Goal: Task Accomplishment & Management: Use online tool/utility

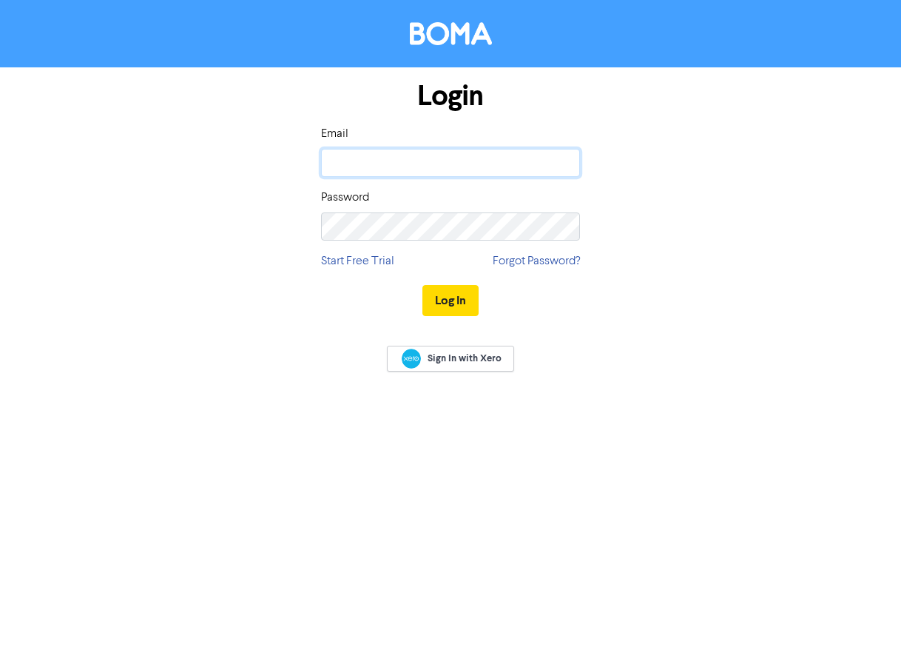
click at [462, 165] on input "email" at bounding box center [450, 163] width 259 height 28
type input "[PERSON_NAME][EMAIL_ADDRESS][PERSON_NAME][DOMAIN_NAME]"
click at [453, 299] on button "Log In" at bounding box center [450, 300] width 56 height 31
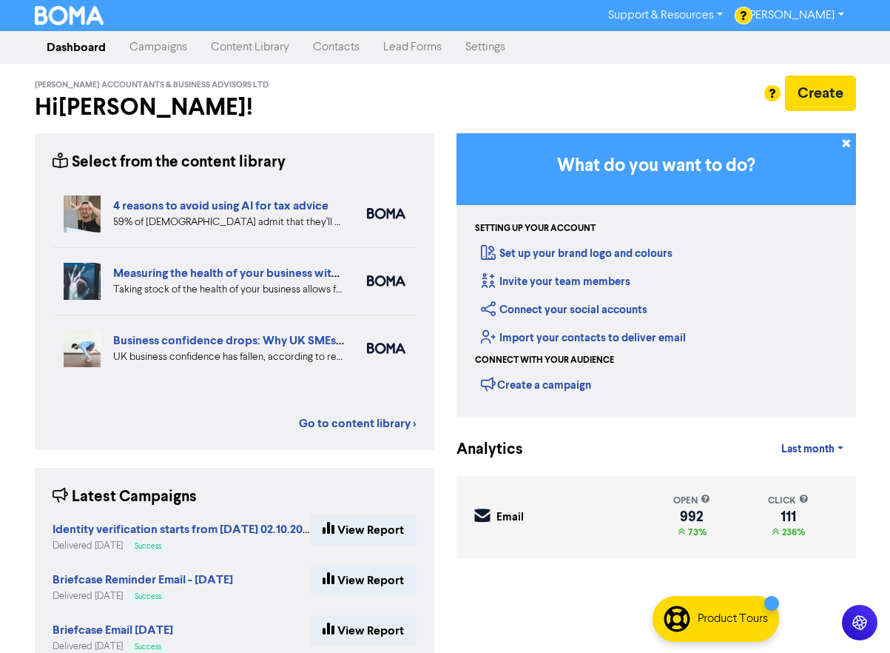
drag, startPoint x: 152, startPoint y: 47, endPoint x: 160, endPoint y: 46, distance: 7.4
click at [152, 47] on link "Campaigns" at bounding box center [158, 48] width 81 height 30
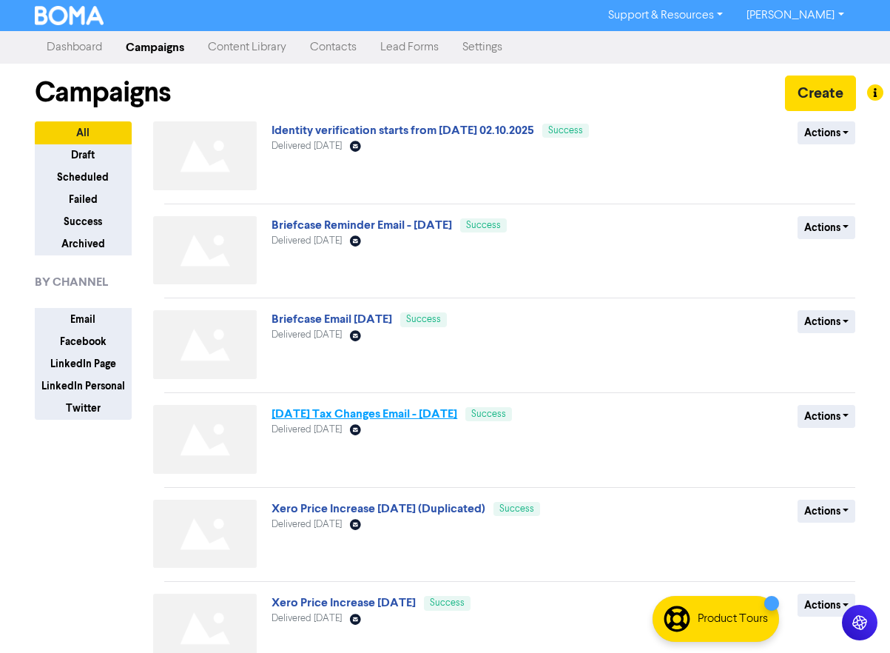
click at [334, 412] on link "[DATE] Tax Changes Email - [DATE]" at bounding box center [365, 413] width 186 height 15
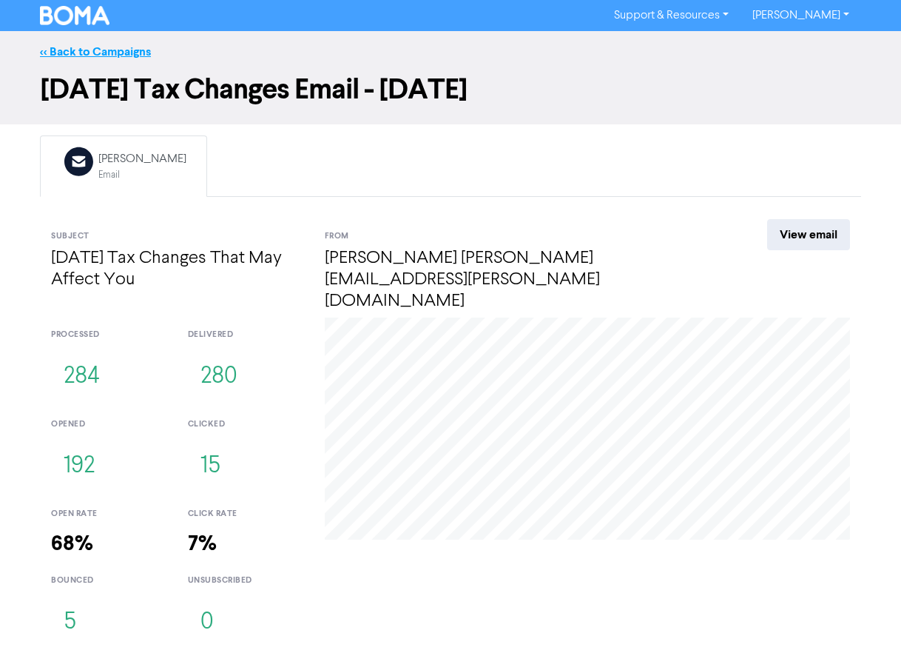
click at [100, 58] on link "<< Back to Campaigns" at bounding box center [95, 51] width 111 height 15
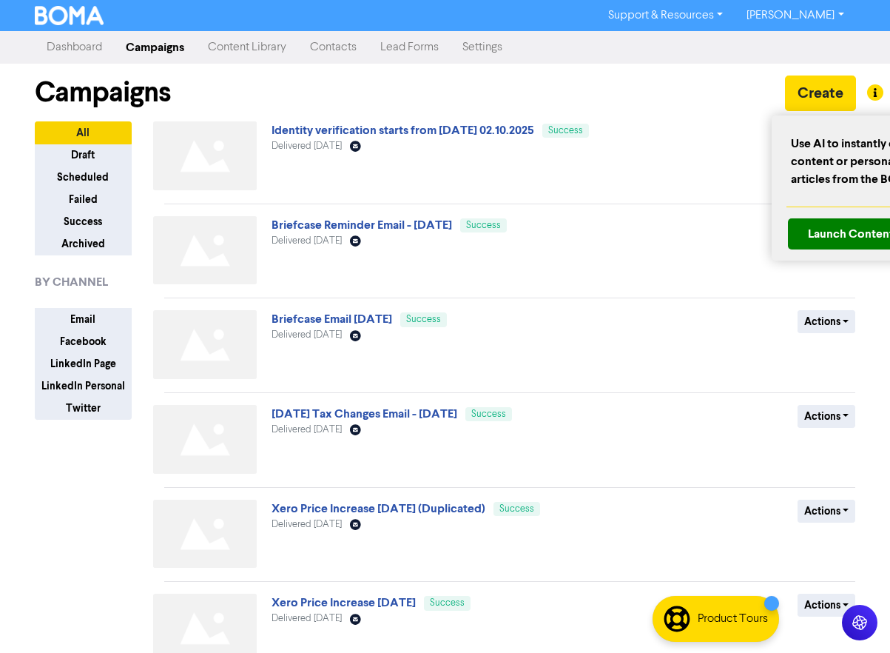
click at [818, 94] on div at bounding box center [445, 326] width 890 height 653
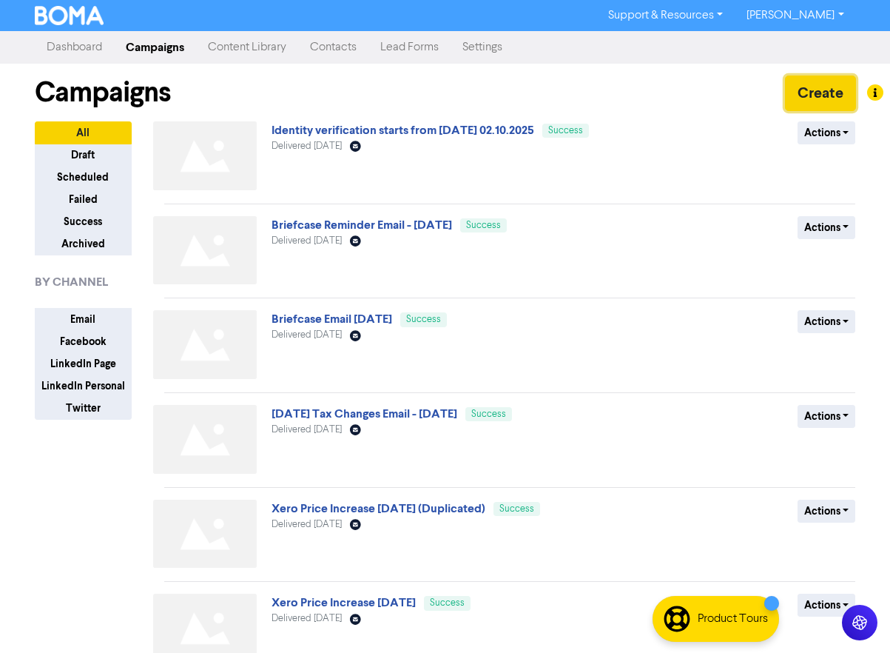
click at [818, 93] on button "Create" at bounding box center [820, 93] width 71 height 36
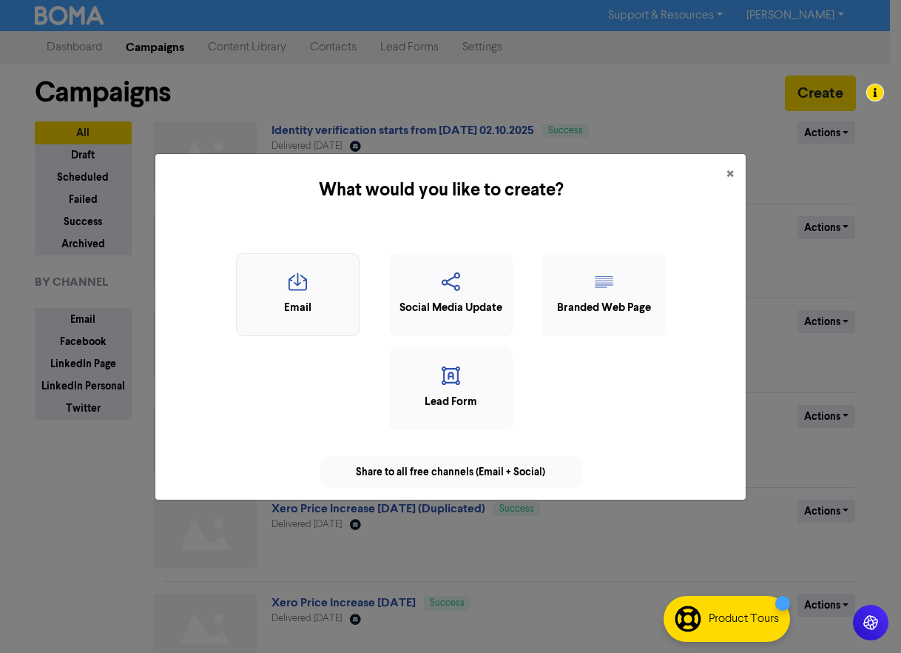
click at [296, 296] on icon "button" at bounding box center [297, 286] width 107 height 28
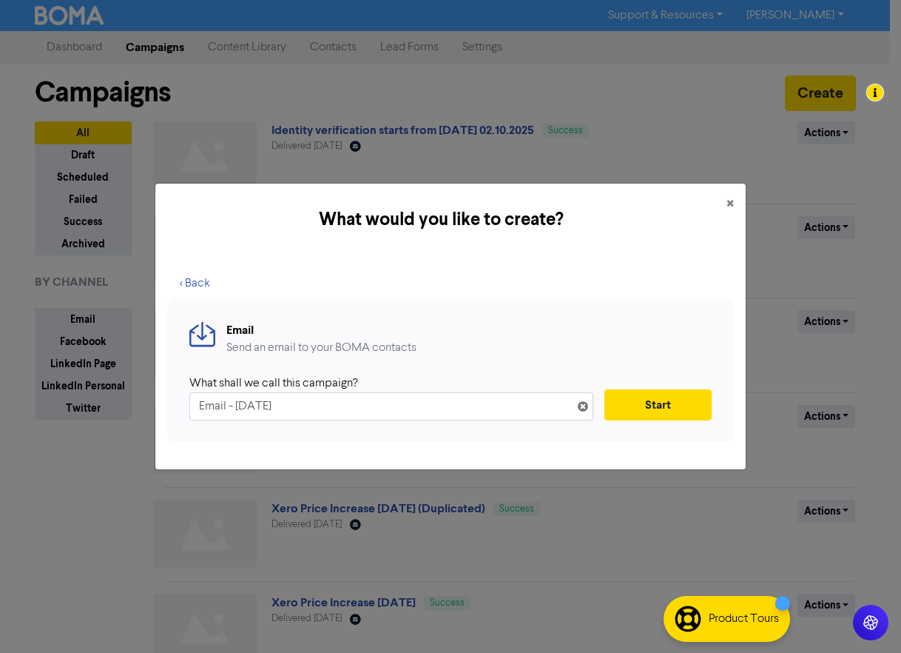
click at [587, 405] on icon at bounding box center [583, 409] width 12 height 12
click at [525, 405] on input "text" at bounding box center [391, 406] width 404 height 28
click at [730, 200] on span "×" at bounding box center [730, 204] width 7 height 22
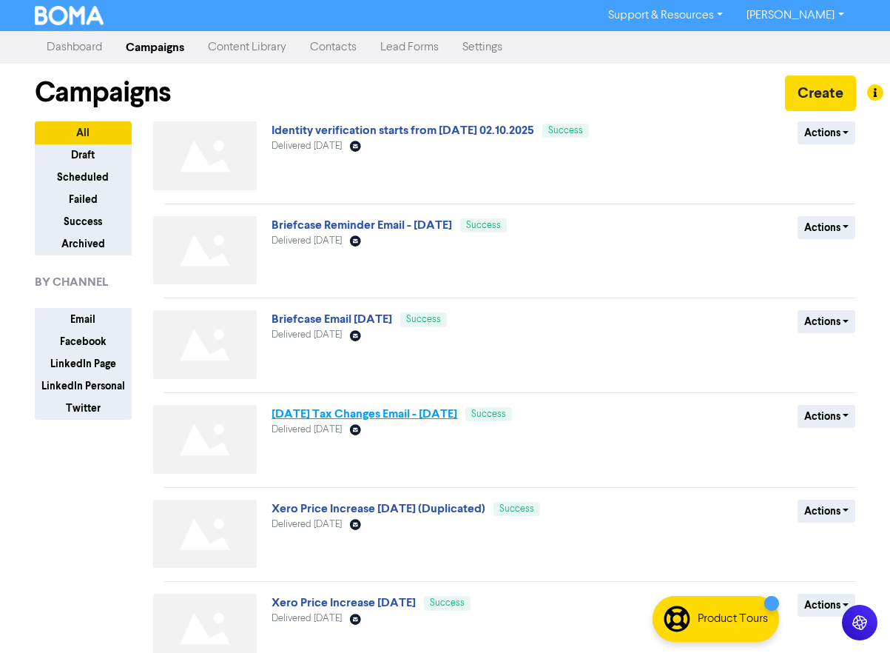
click at [457, 417] on link "[DATE] Tax Changes Email - [DATE]" at bounding box center [365, 413] width 186 height 15
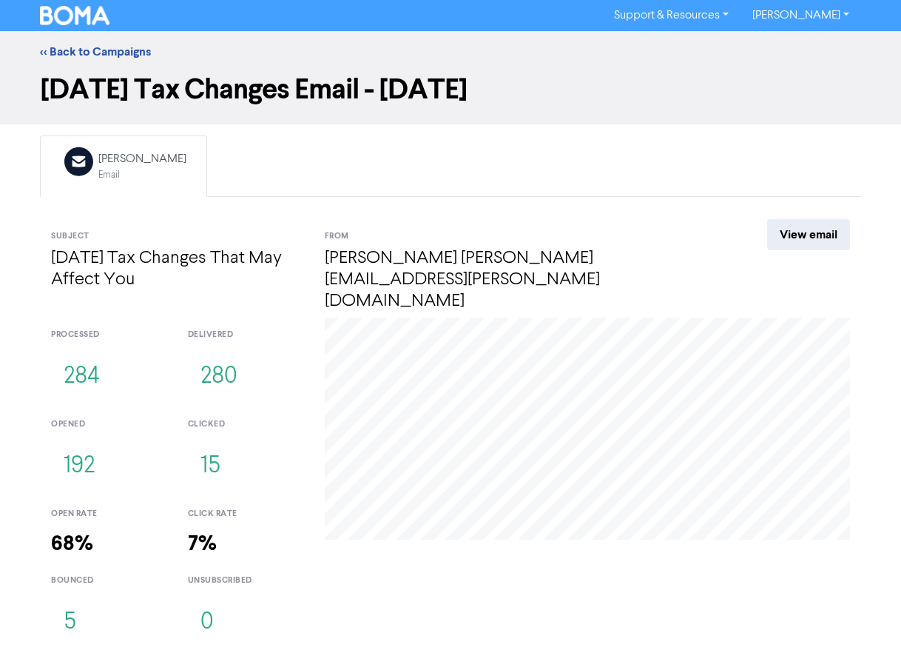
drag, startPoint x: 600, startPoint y: 83, endPoint x: 42, endPoint y: 92, distance: 557.9
click at [42, 92] on h1 "[DATE] Tax Changes Email - [DATE]" at bounding box center [450, 90] width 821 height 34
copy h1 "[DATE] Tax Changes Email - [DATE]"
click at [85, 51] on link "<< Back to Campaigns" at bounding box center [95, 51] width 111 height 15
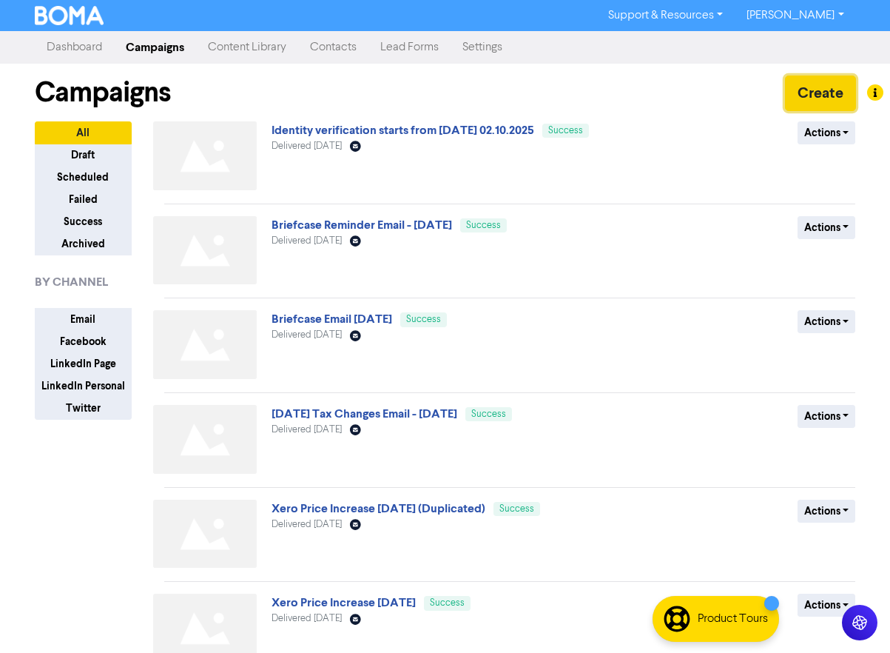
click at [816, 87] on button "Create" at bounding box center [820, 93] width 71 height 36
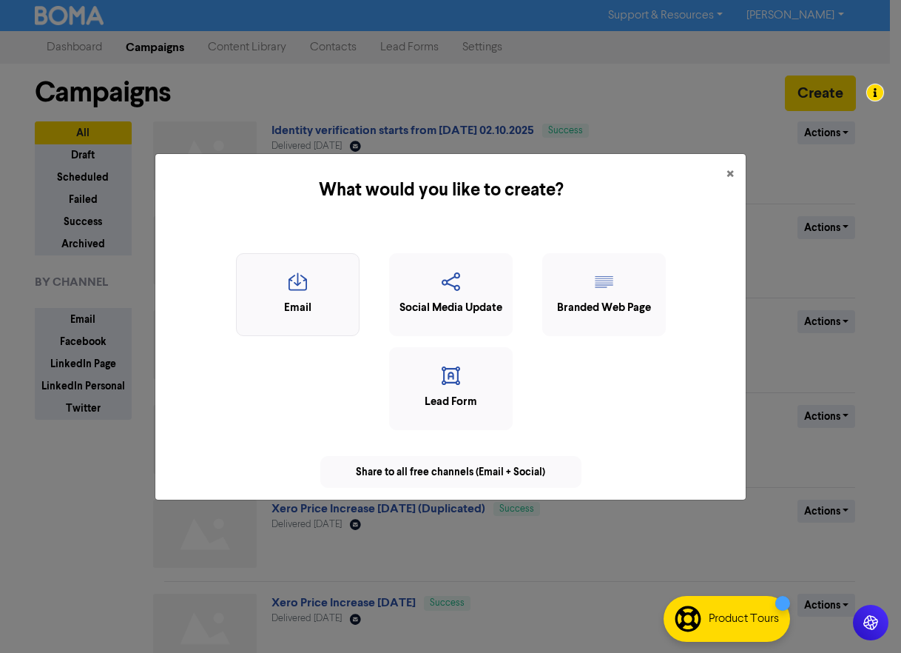
click at [289, 289] on icon "button" at bounding box center [297, 286] width 107 height 28
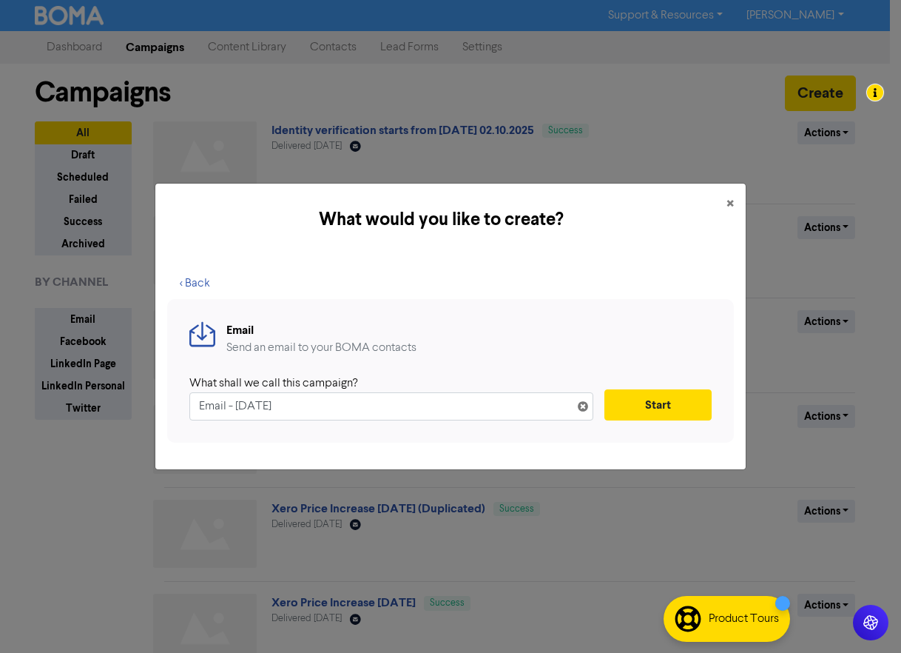
drag, startPoint x: 323, startPoint y: 405, endPoint x: 171, endPoint y: 399, distance: 152.5
click at [171, 399] on div "Email Send an email to your BOMA contacts What shall we call this campaign? Ema…" at bounding box center [450, 371] width 567 height 144
click at [443, 406] on input "[DATE] Tax Changes Email - [DATE]" at bounding box center [391, 406] width 404 height 28
type input "[DATE] Tax Changes Email - Follow Up [DATE]"
click at [636, 402] on button "Start" at bounding box center [657, 404] width 107 height 31
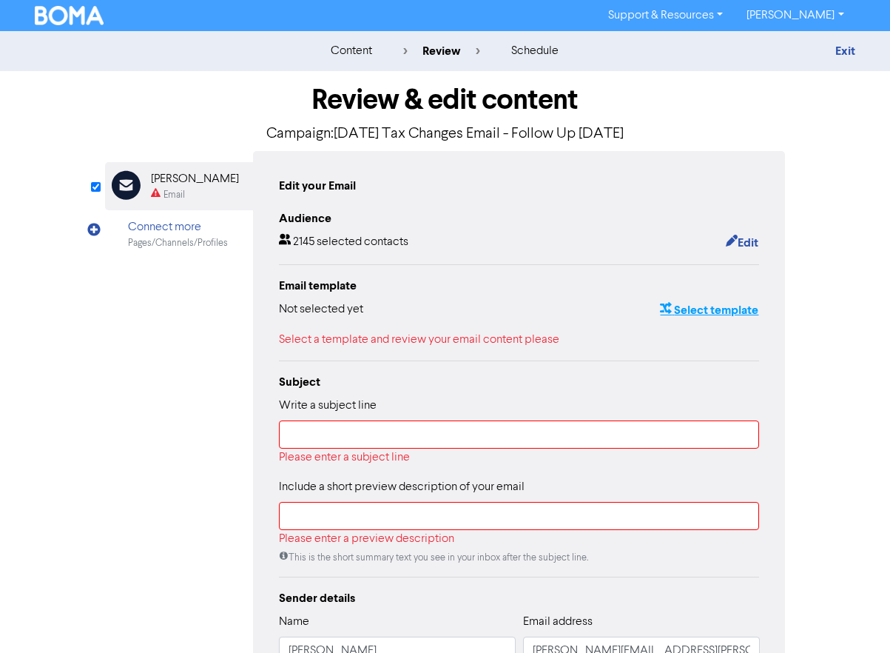
click at [705, 309] on button "Select template" at bounding box center [709, 309] width 100 height 19
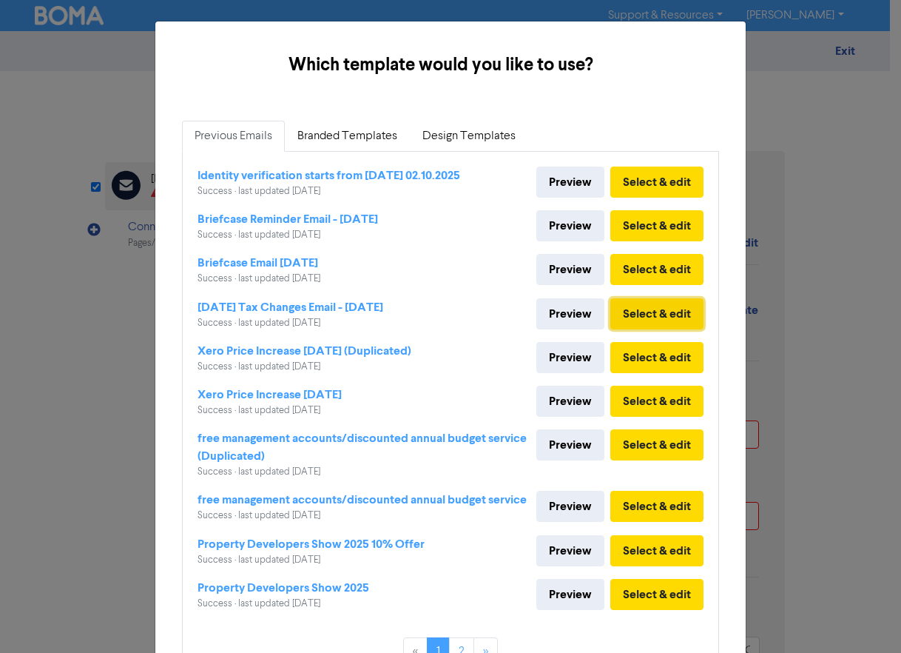
click at [658, 329] on button "Select & edit" at bounding box center [656, 313] width 93 height 31
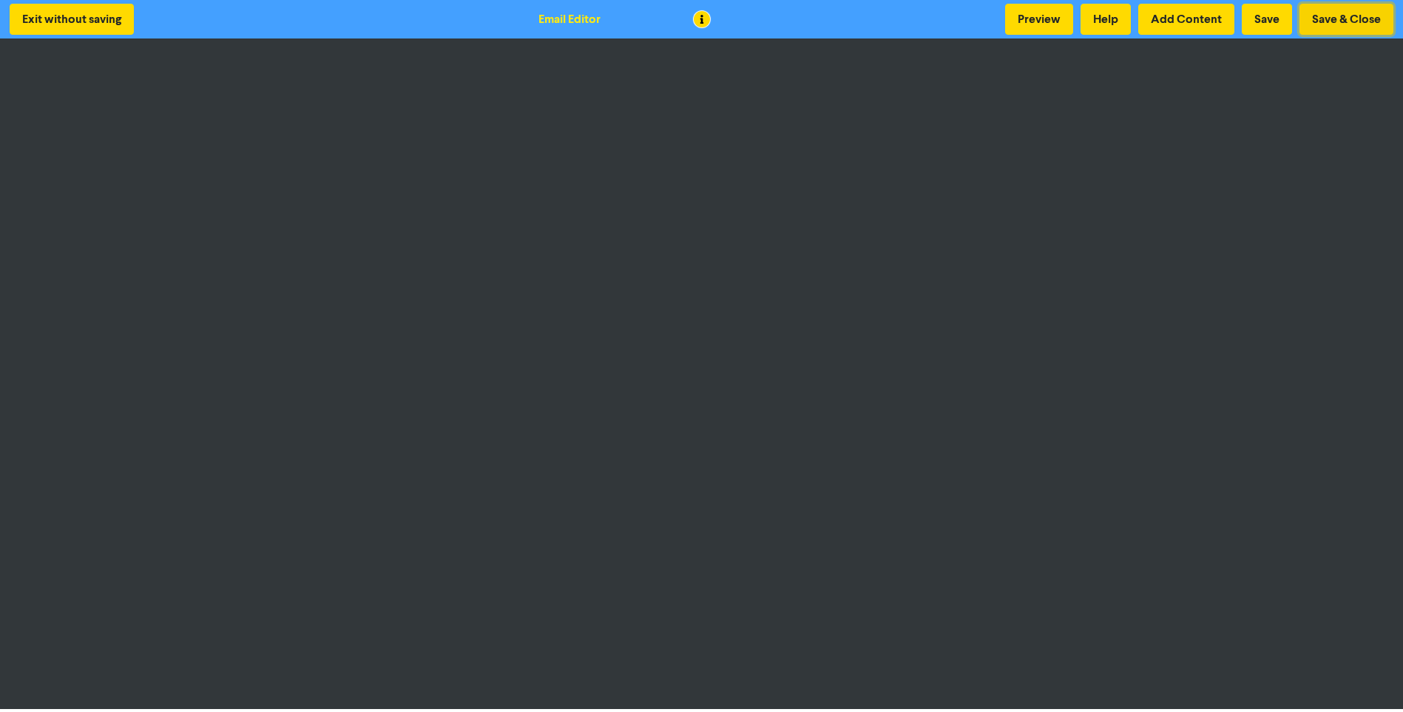
click at [900, 18] on button "Save & Close" at bounding box center [1347, 19] width 94 height 31
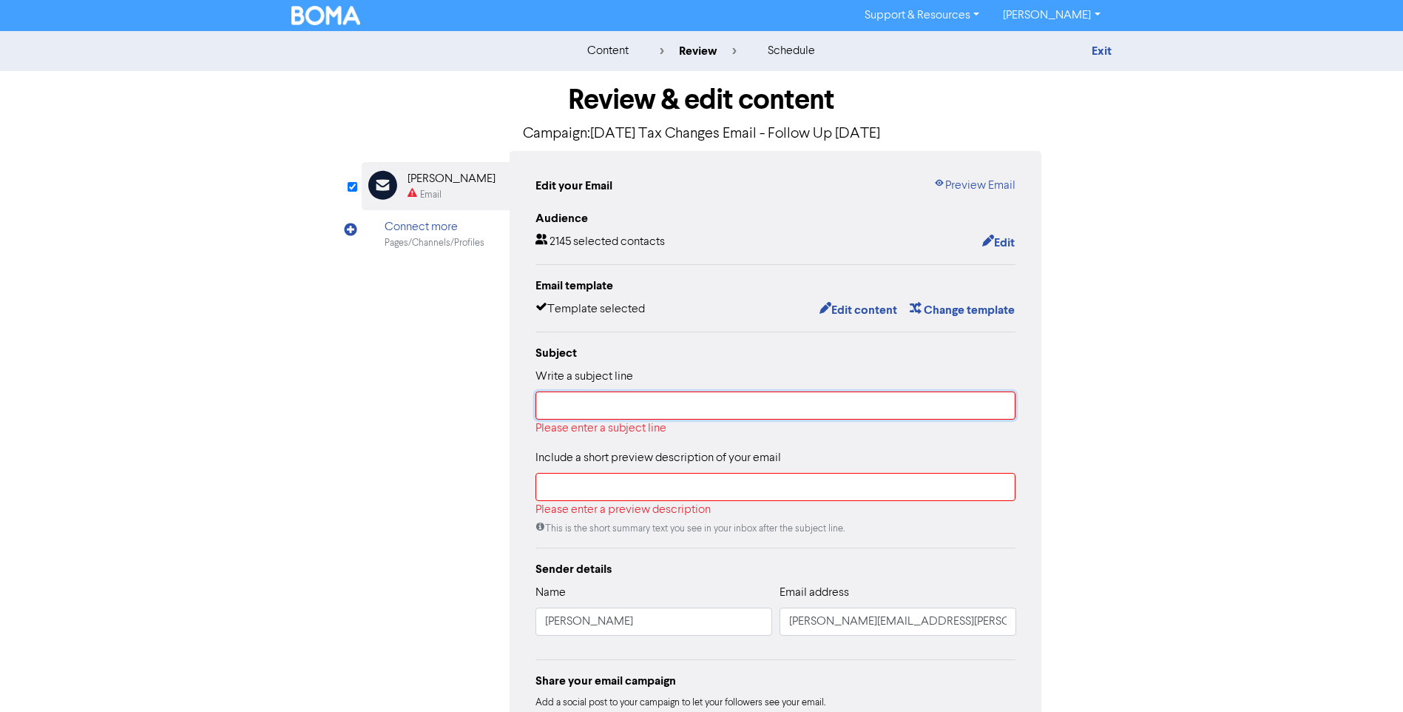
click at [627, 400] on input "text" at bounding box center [776, 405] width 481 height 28
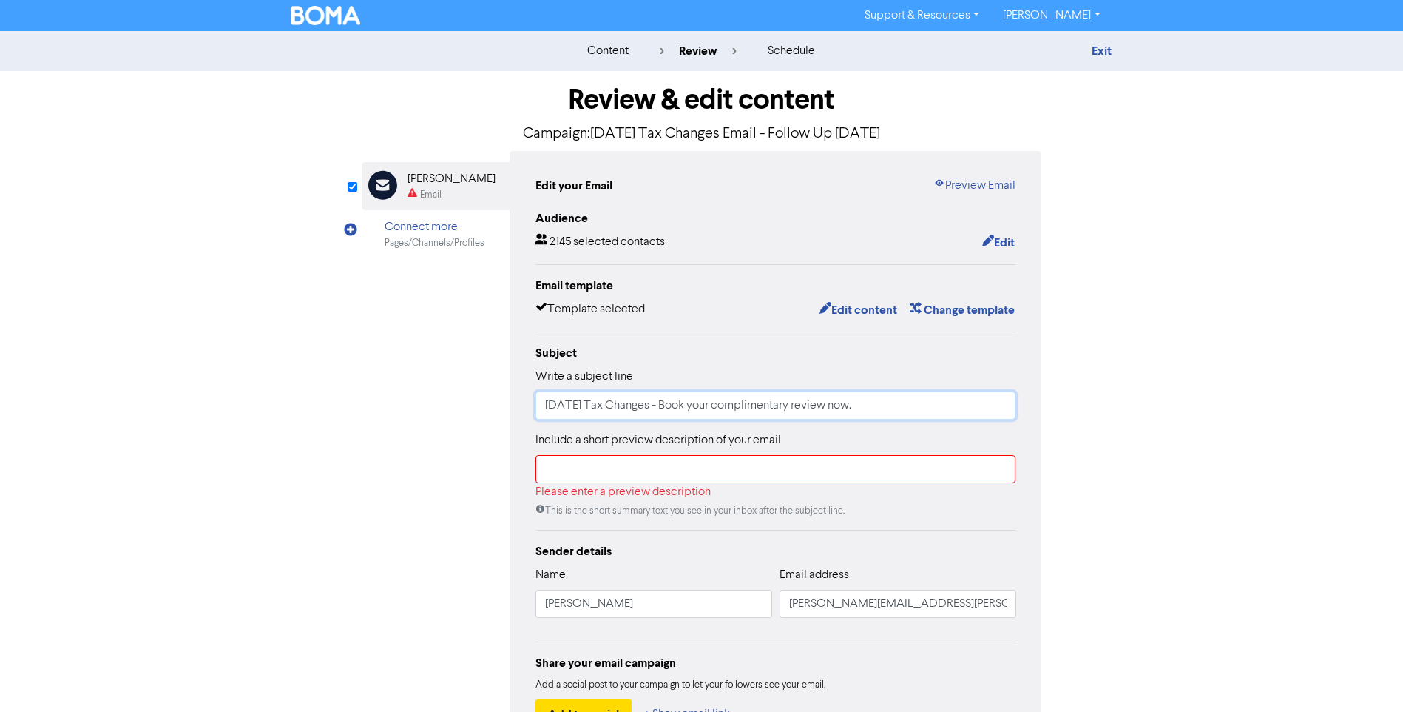
drag, startPoint x: 901, startPoint y: 403, endPoint x: 480, endPoint y: 395, distance: 421.0
click at [480, 395] on div "Email Created with Sketch. [PERSON_NAME] Email Connect more Pages/Channels/Prof…" at bounding box center [702, 453] width 681 height 604
type input "[DATE] Tax Changes - Book your complimentary review now."
click at [619, 475] on input "text" at bounding box center [776, 469] width 481 height 28
paste input "[DATE] Tax Changes - Book your complimentary review now."
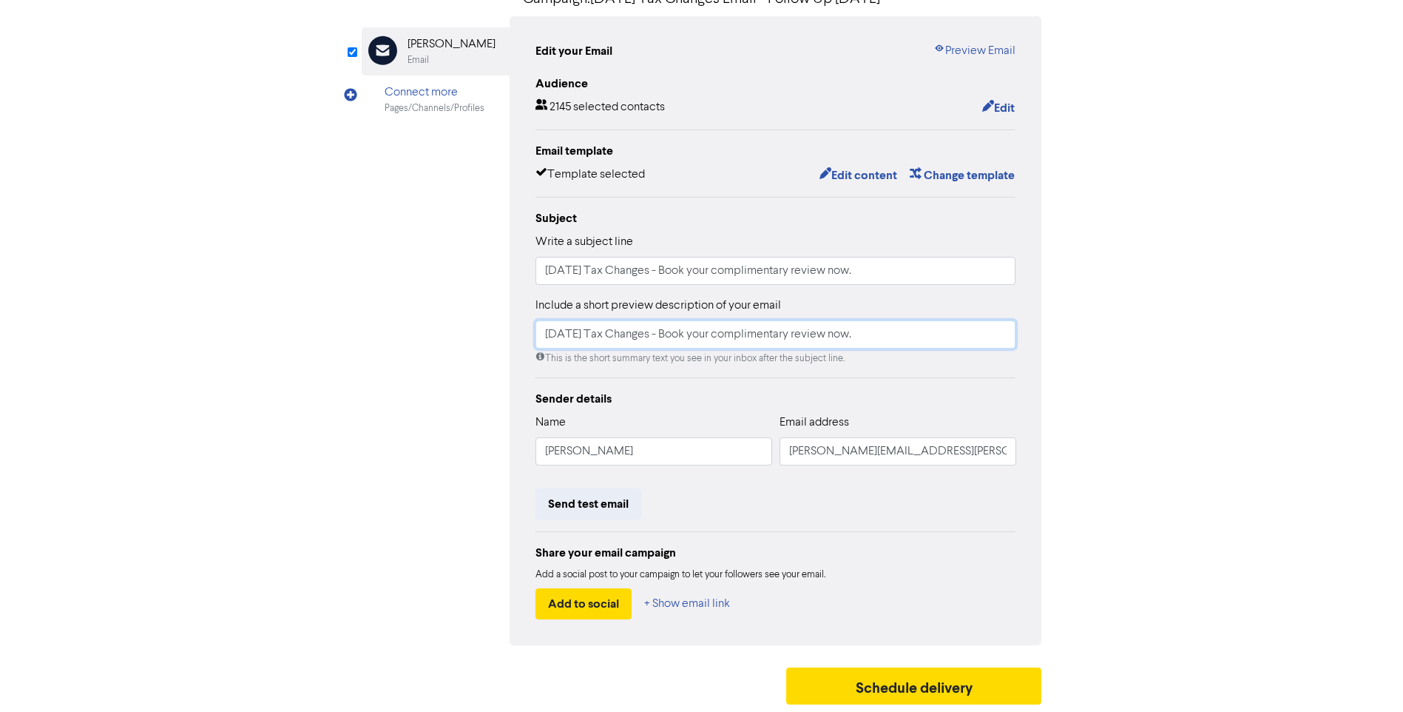
scroll to position [136, 0]
type input "[DATE] Tax Changes - Book your complimentary review now."
drag, startPoint x: 652, startPoint y: 455, endPoint x: 338, endPoint y: 439, distance: 314.1
click at [338, 439] on div "Review & edit content Campaign: [DATE] Tax Changes Email - Follow Up [DATE] Ema…" at bounding box center [701, 323] width 843 height 775
type input "[PERSON_NAME]"
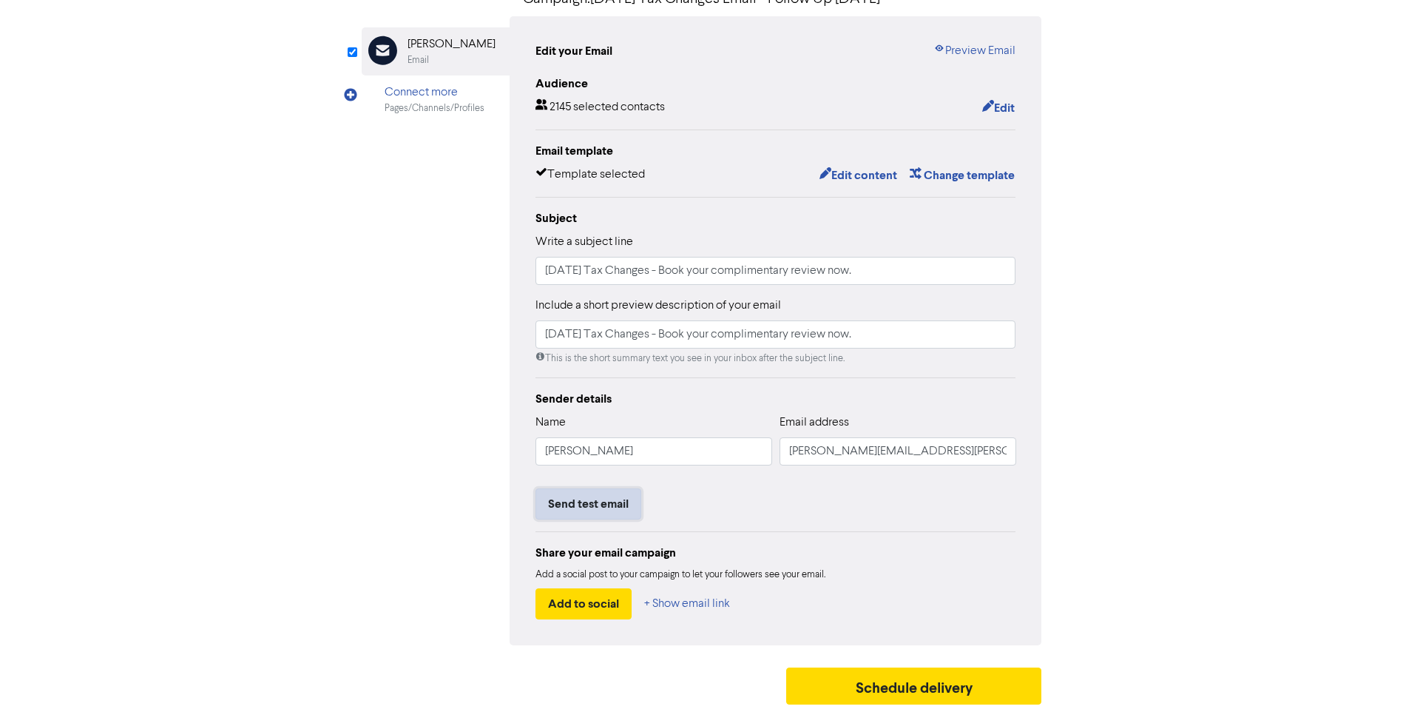
click at [575, 500] on button "Send test email" at bounding box center [589, 503] width 106 height 31
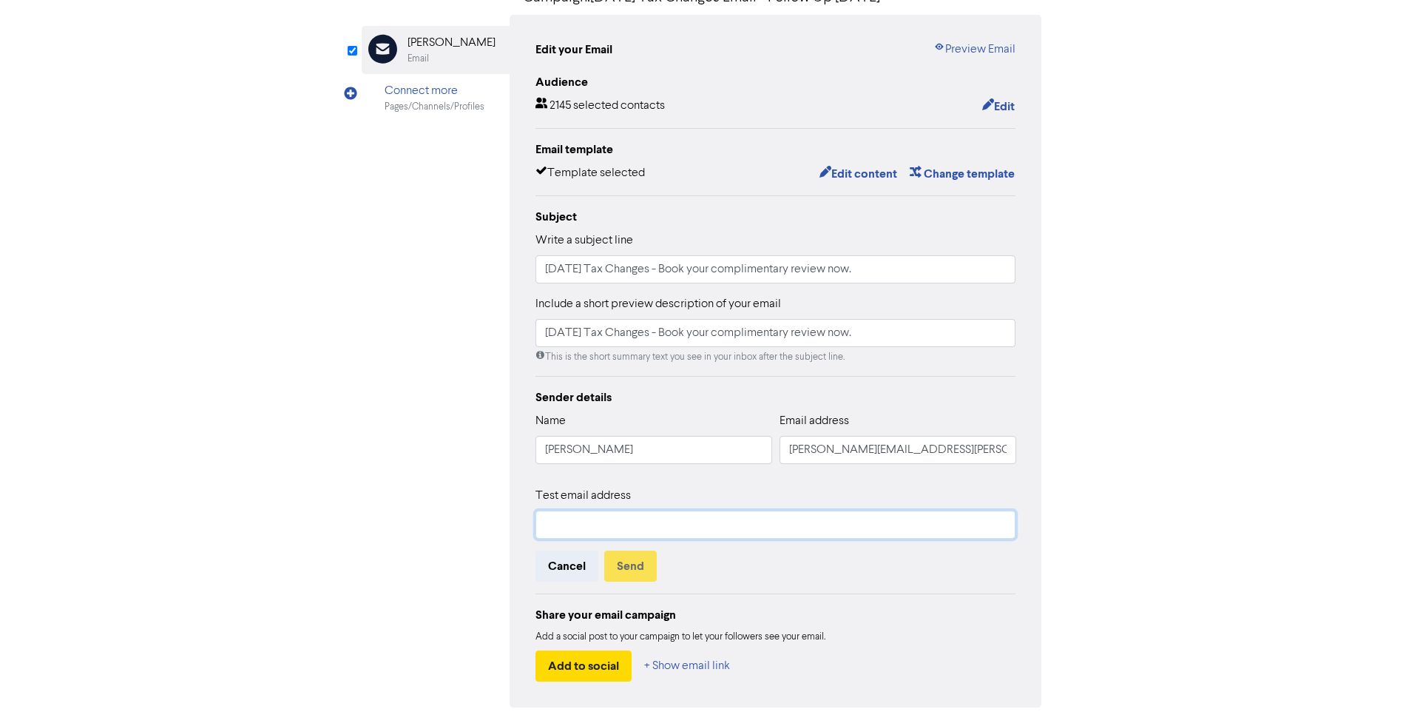
click at [607, 522] on input "text" at bounding box center [776, 524] width 481 height 28
click at [595, 527] on input "[PERSON_NAME][EMAIL_ADDRESS][DOMAIN_NAME]" at bounding box center [776, 524] width 481 height 28
drag, startPoint x: 595, startPoint y: 527, endPoint x: 506, endPoint y: 525, distance: 88.8
click at [506, 525] on div "Email Created with Sketch. [PERSON_NAME] Email Connect more Pages/Channels/Prof…" at bounding box center [702, 361] width 681 height 692
type input "[PERSON_NAME][EMAIL_ADDRESS][PERSON_NAME][DOMAIN_NAME]"
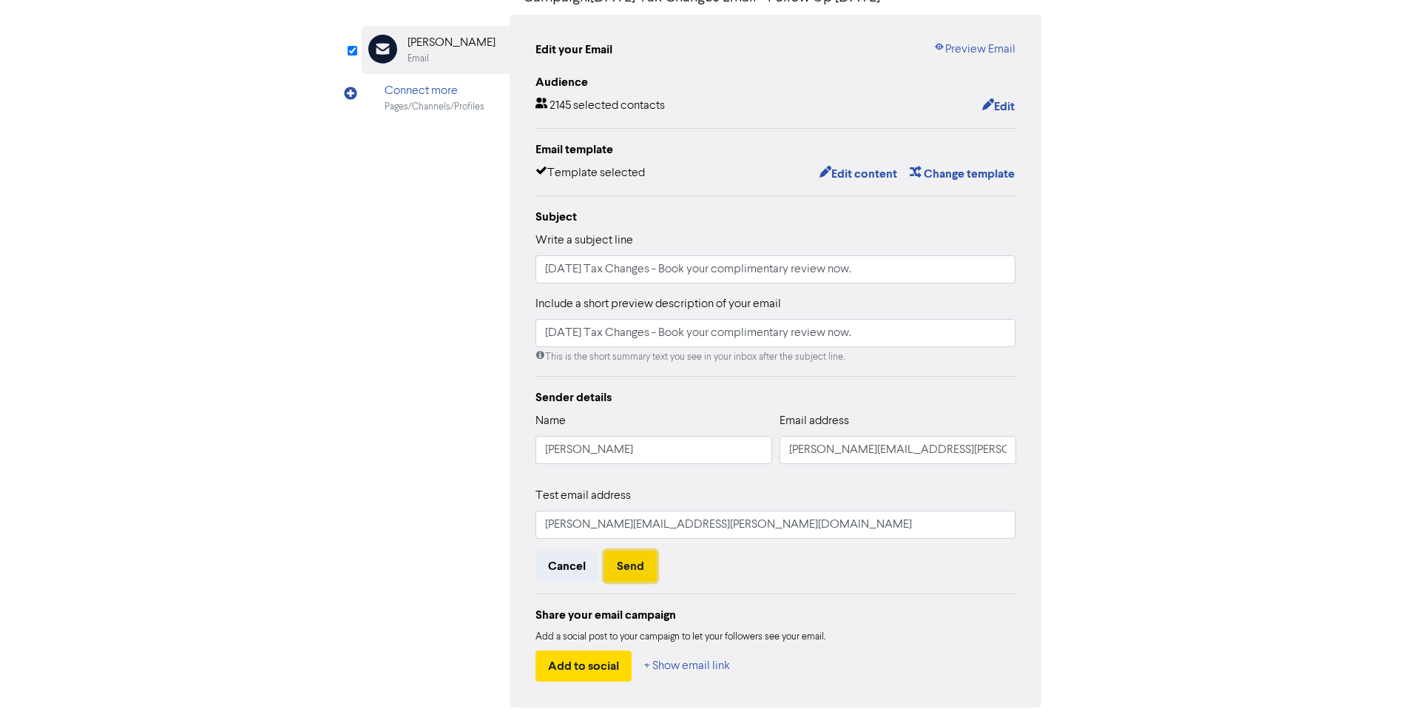
click at [636, 567] on button "Send" at bounding box center [630, 565] width 53 height 31
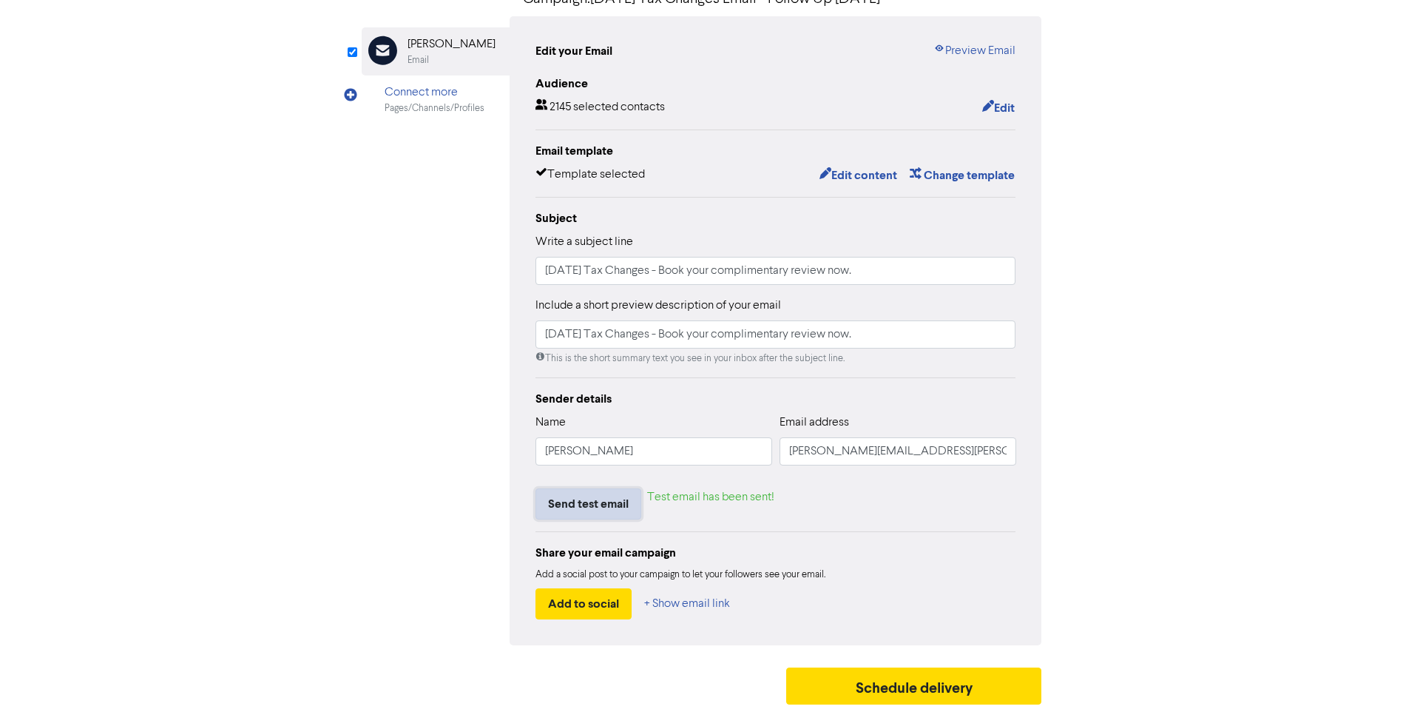
click at [590, 502] on button "Send test email" at bounding box center [589, 503] width 106 height 31
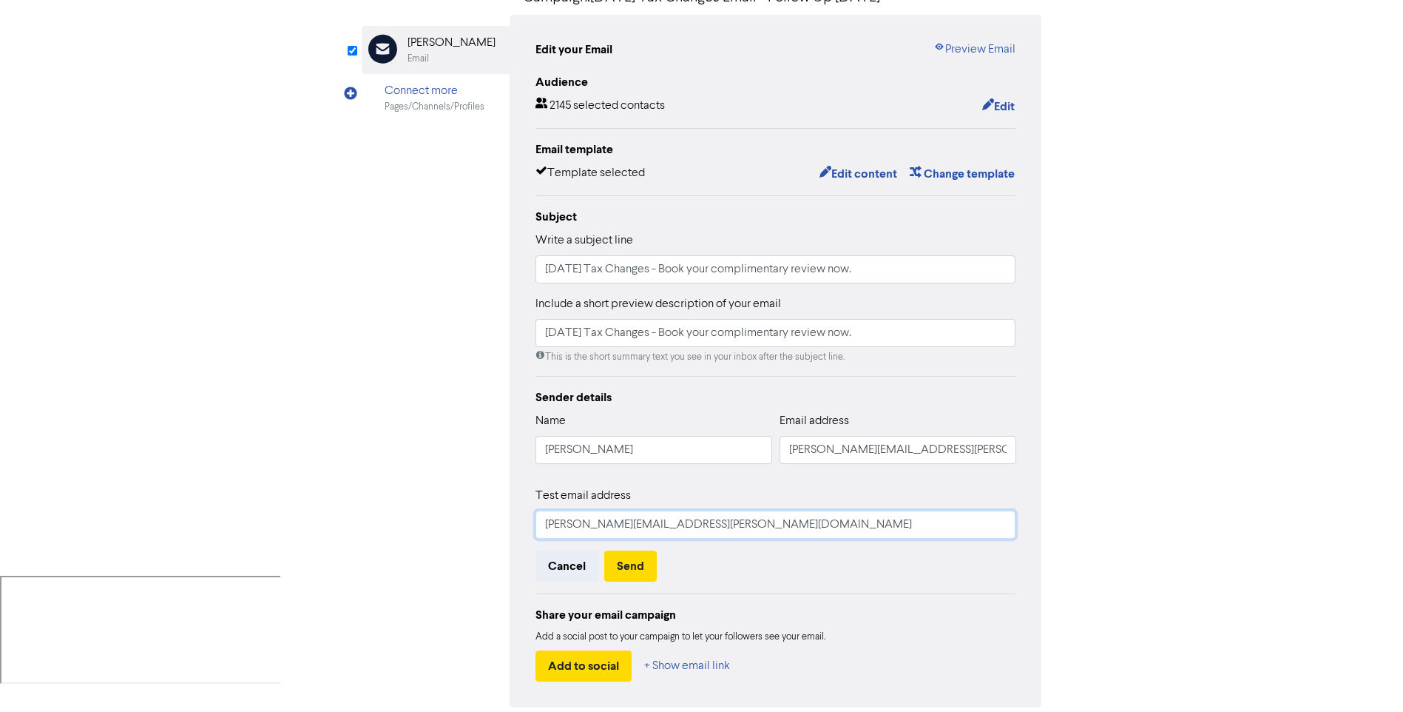
drag, startPoint x: 616, startPoint y: 526, endPoint x: 525, endPoint y: 524, distance: 90.3
click at [525, 524] on div "Edit your Email Preview Email Audience 2145 selected contacts Edit Email templa…" at bounding box center [776, 361] width 533 height 692
type input "[PERSON_NAME][EMAIL_ADDRESS][DOMAIN_NAME]"
click at [627, 570] on button "Send" at bounding box center [630, 565] width 53 height 31
